Goal: Task Accomplishment & Management: Manage account settings

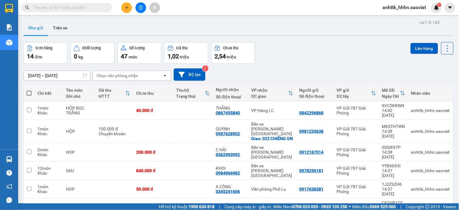
click at [397, 8] on span "anhttk_hhhn.saoviet" at bounding box center [404, 8] width 53 height 8
click at [391, 18] on span "Đăng xuất" at bounding box center [407, 18] width 41 height 7
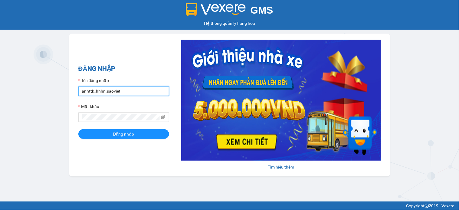
click at [123, 92] on input "anhttk_hhhn.saoviet" at bounding box center [123, 91] width 91 height 10
type input "namthhhhn.saoviet"
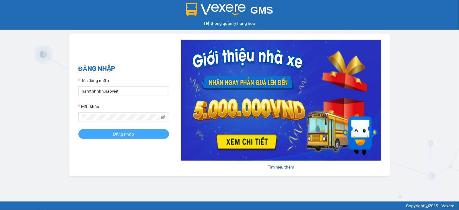
click at [125, 133] on span "Đăng nhập" at bounding box center [123, 134] width 21 height 7
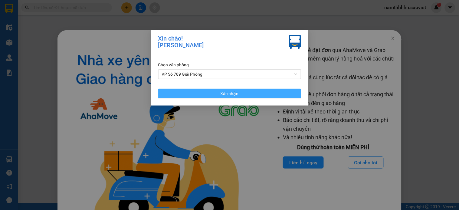
click at [286, 93] on button "Xác nhận" at bounding box center [229, 94] width 143 height 10
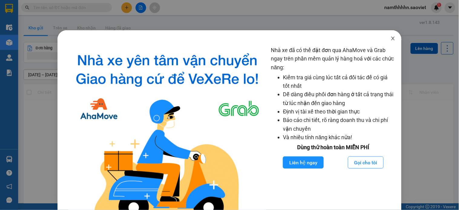
click at [389, 43] on span "Close" at bounding box center [392, 38] width 17 height 17
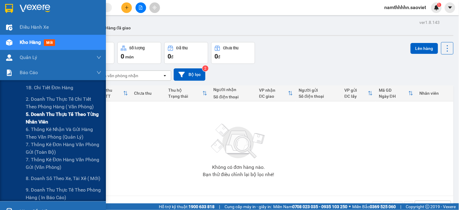
click at [73, 116] on span "5. Doanh thu thực tế theo từng nhân viên" at bounding box center [64, 117] width 76 height 15
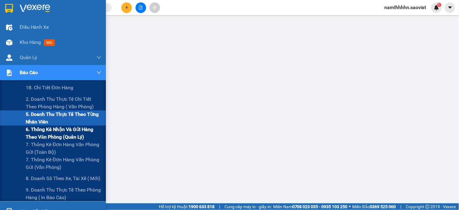
click at [77, 137] on span "6. Thống kê nhận và gửi hàng theo văn phòng (quản lý)" at bounding box center [64, 133] width 76 height 15
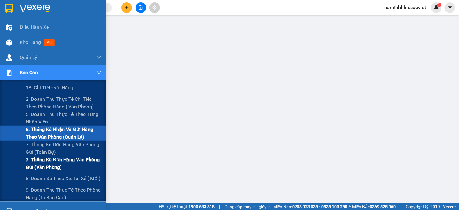
click at [66, 167] on span "7. Thống kê đơn hàng văn phòng gửi (văn phòng)" at bounding box center [64, 163] width 76 height 15
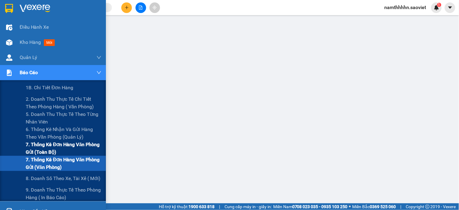
click at [77, 149] on span "7. Thống kê đơn hàng văn phòng gửi (toàn bộ)" at bounding box center [64, 148] width 76 height 15
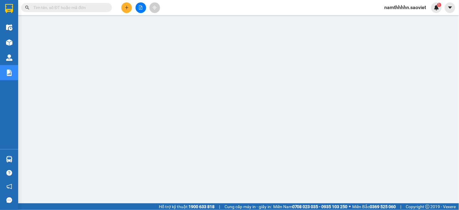
click at [406, 6] on span "namthhhhn.saoviet" at bounding box center [405, 8] width 51 height 8
click at [394, 19] on span "Đăng xuất" at bounding box center [408, 18] width 38 height 7
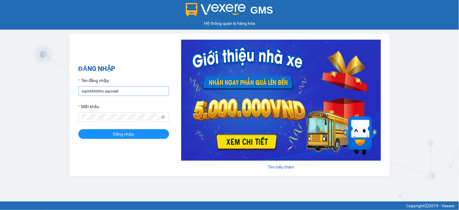
click at [147, 90] on input "namthhhhn.saoviet" at bounding box center [123, 91] width 91 height 10
click at [152, 89] on input "namthhhhn.saoviet" at bounding box center [123, 91] width 91 height 10
type input "anhttk_hhhn.saoviet"
click at [135, 136] on button "Đăng nhập" at bounding box center [123, 134] width 91 height 10
